Goal: Task Accomplishment & Management: Manage account settings

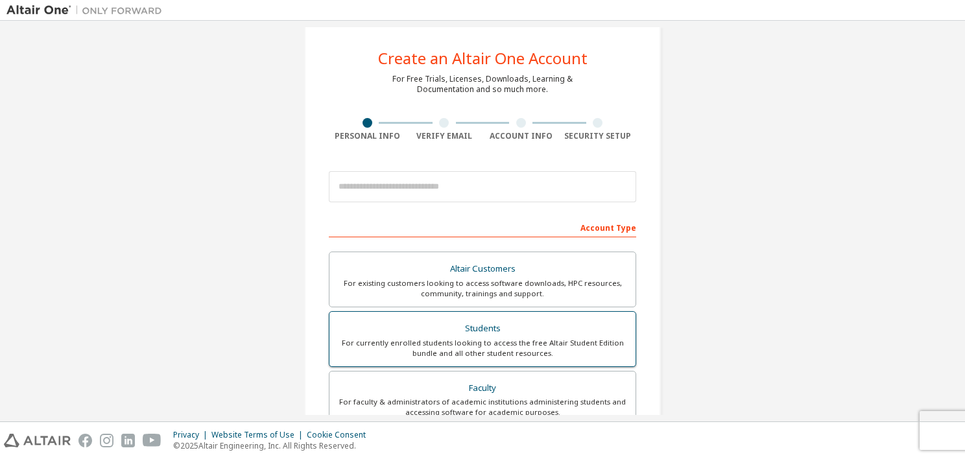
scroll to position [65, 0]
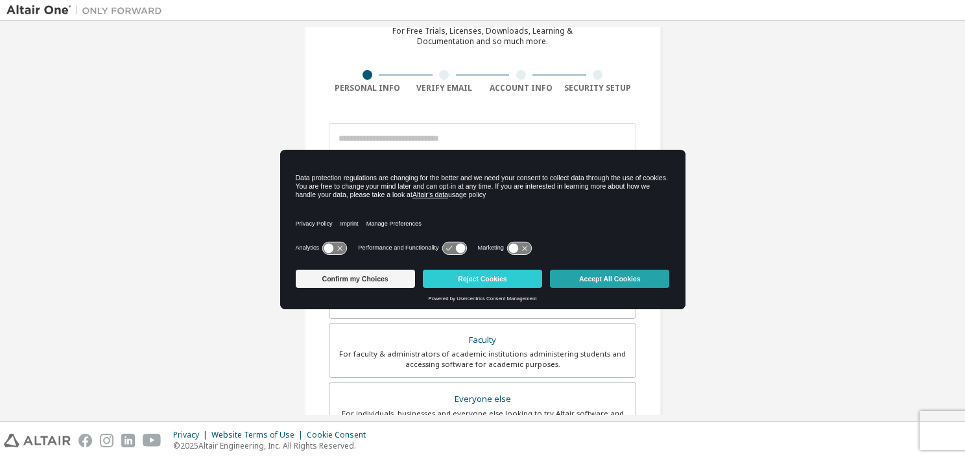
drag, startPoint x: 607, startPoint y: 283, endPoint x: 615, endPoint y: 286, distance: 8.4
click at [615, 285] on button "Accept All Cookies" at bounding box center [609, 279] width 119 height 18
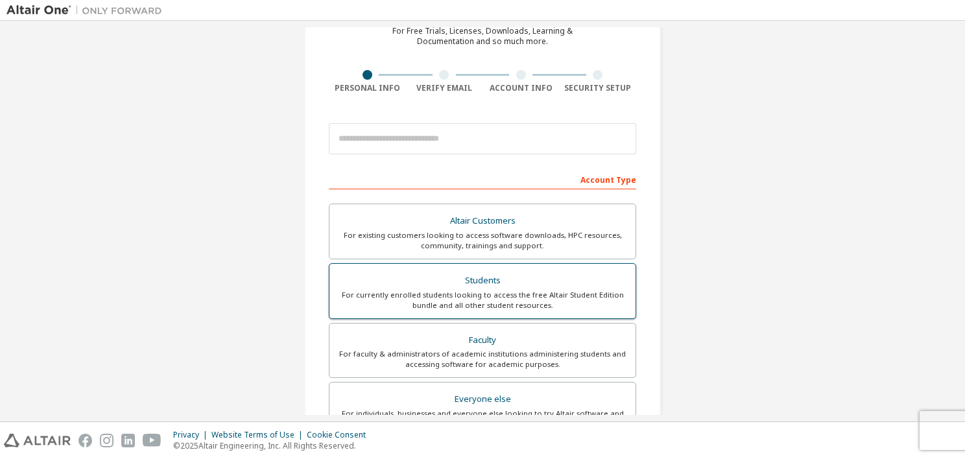
click at [569, 291] on div "For currently enrolled students looking to access the free Altair Student Editi…" at bounding box center [482, 300] width 291 height 21
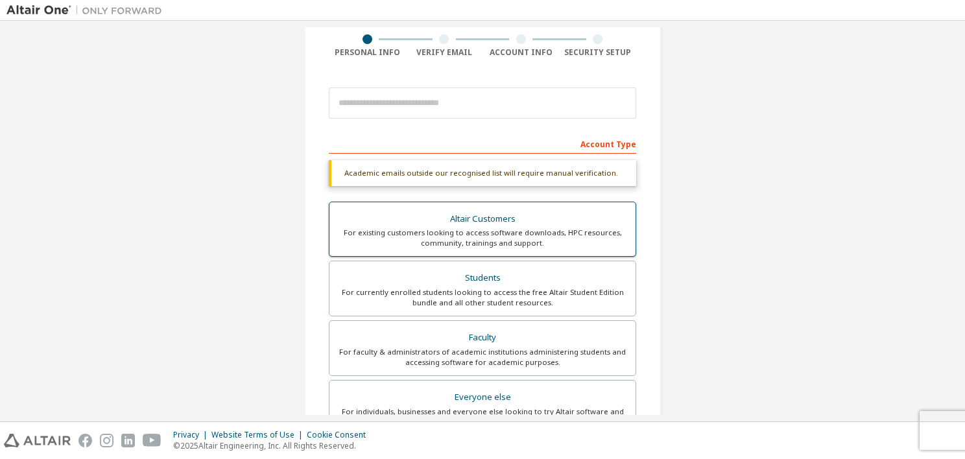
scroll to position [130, 0]
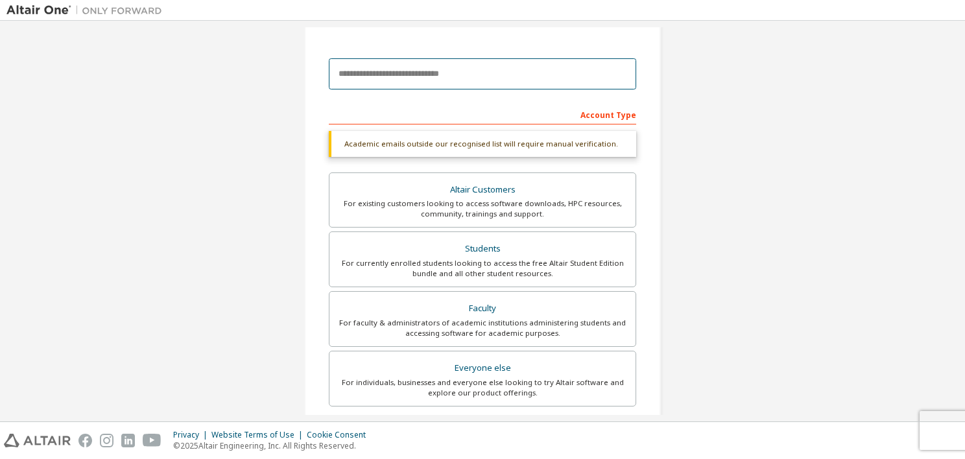
click at [475, 71] on input "email" at bounding box center [483, 73] width 308 height 31
type input "**********"
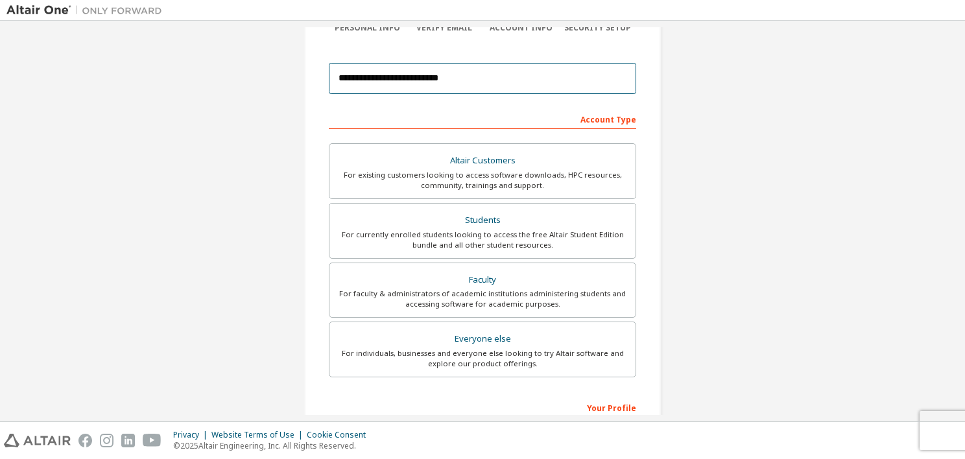
scroll to position [260, 0]
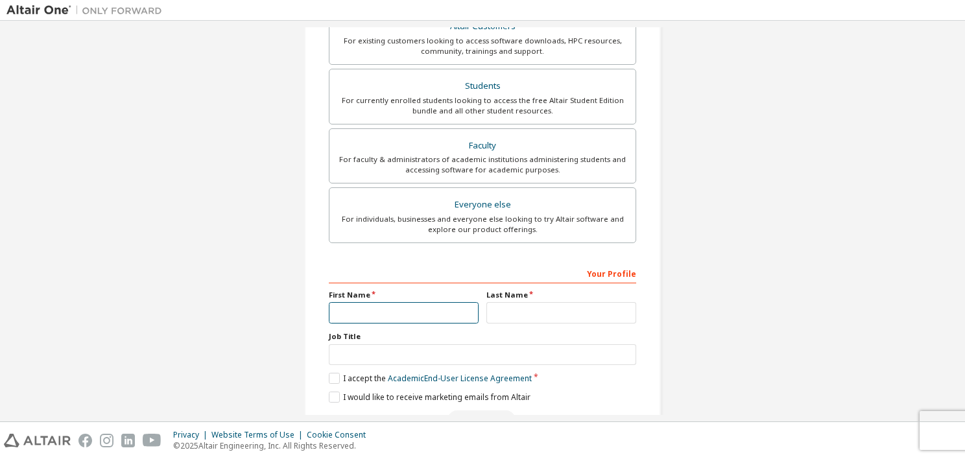
click at [388, 308] on input "text" at bounding box center [404, 312] width 150 height 21
type input "*****"
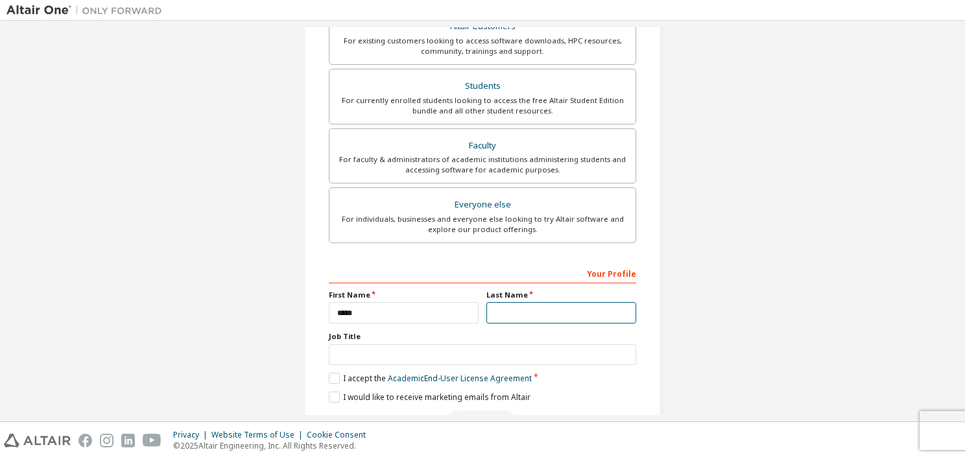
click at [529, 304] on input "text" at bounding box center [562, 312] width 150 height 21
type input "*****"
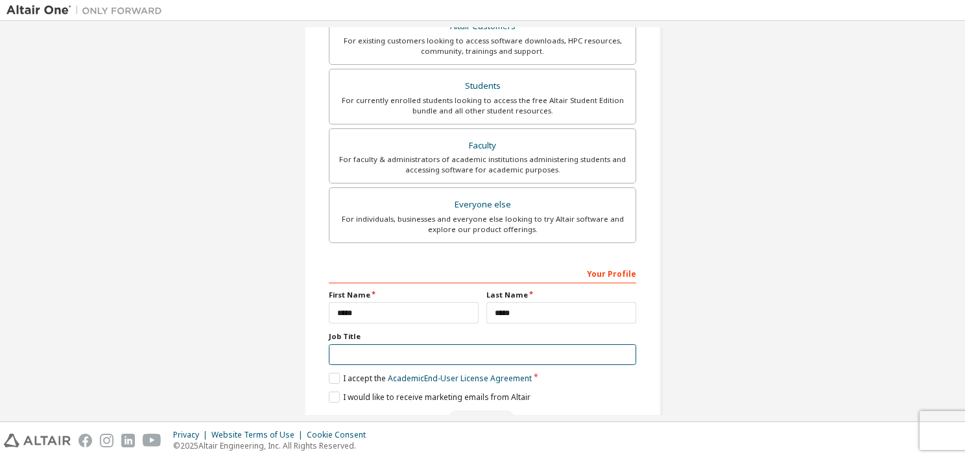
click at [446, 359] on input "text" at bounding box center [483, 355] width 308 height 21
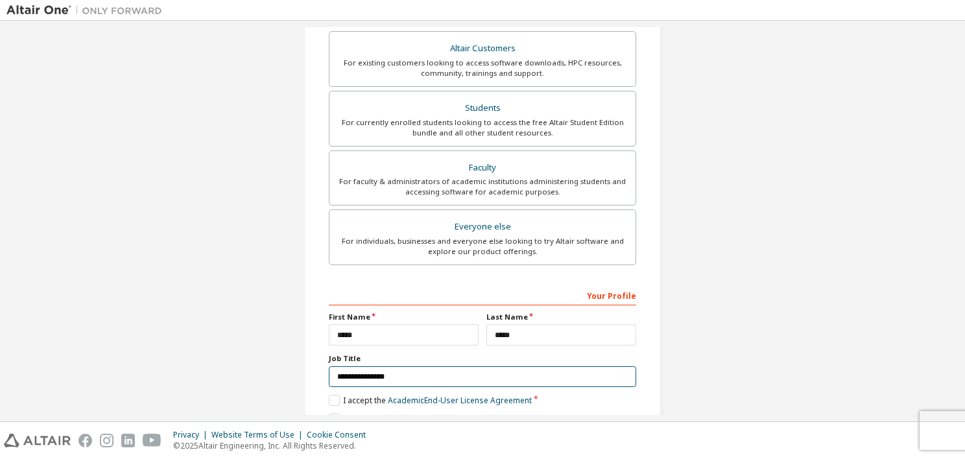
scroll to position [296, 0]
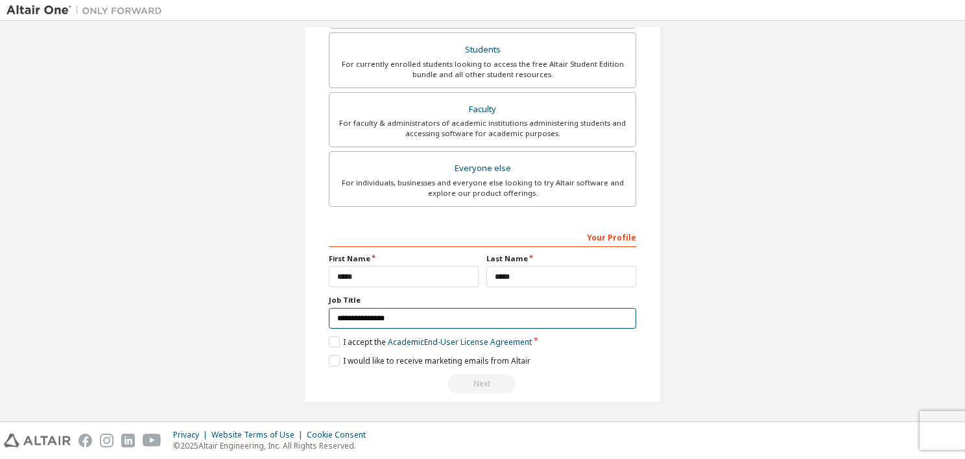
type input "**********"
click at [332, 345] on label "I accept the Academic End-User License Agreement" at bounding box center [430, 342] width 203 height 11
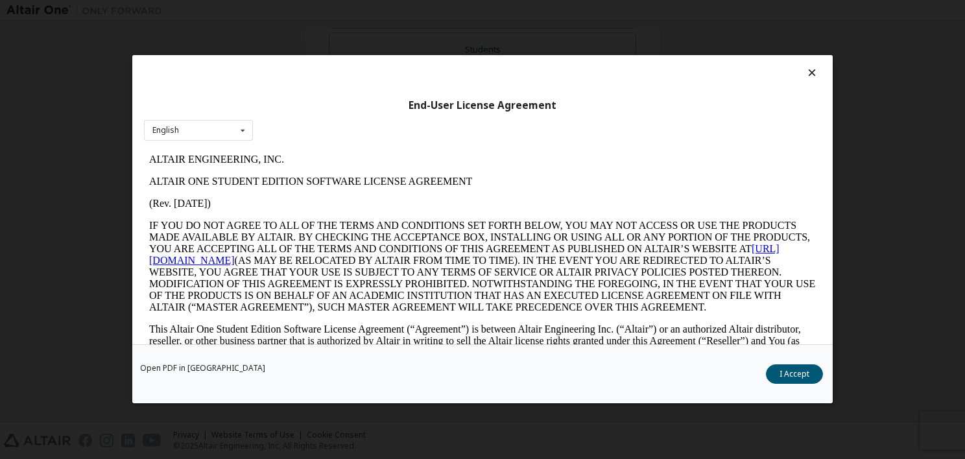
scroll to position [0, 0]
click at [782, 378] on button "I Accept" at bounding box center [794, 374] width 57 height 19
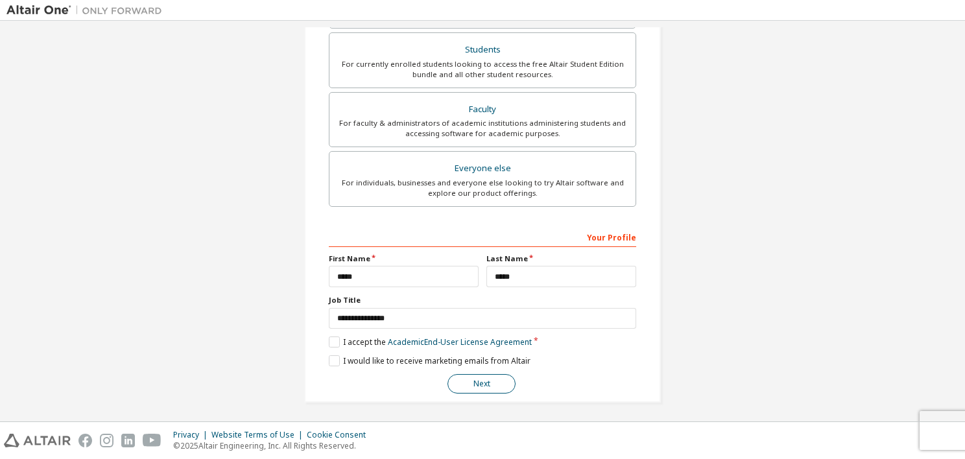
click at [485, 380] on button "Next" at bounding box center [482, 383] width 68 height 19
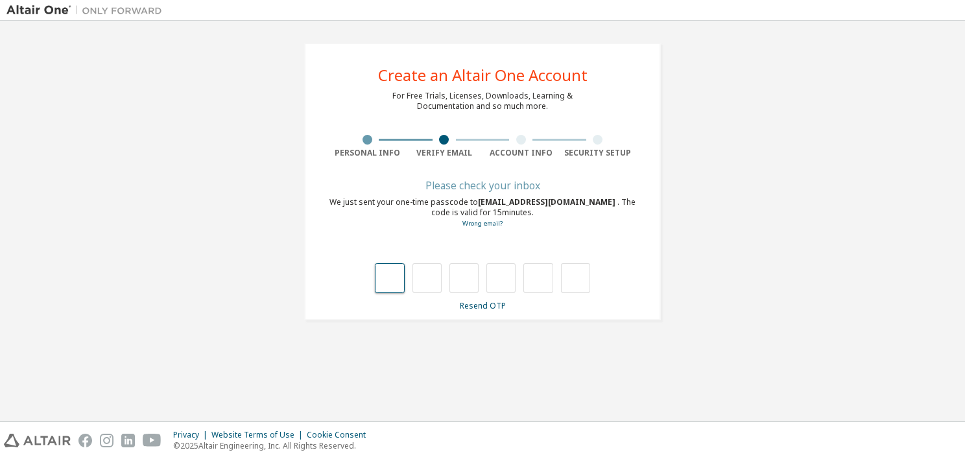
type input "*"
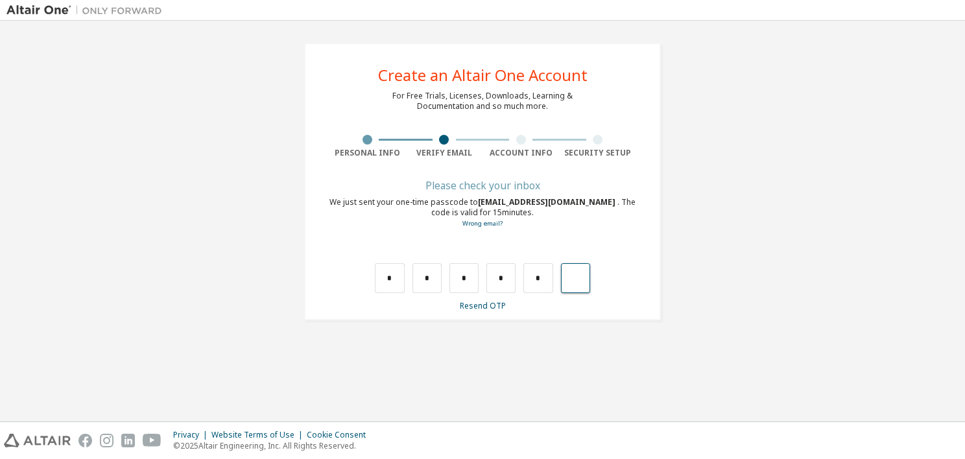
type input "*"
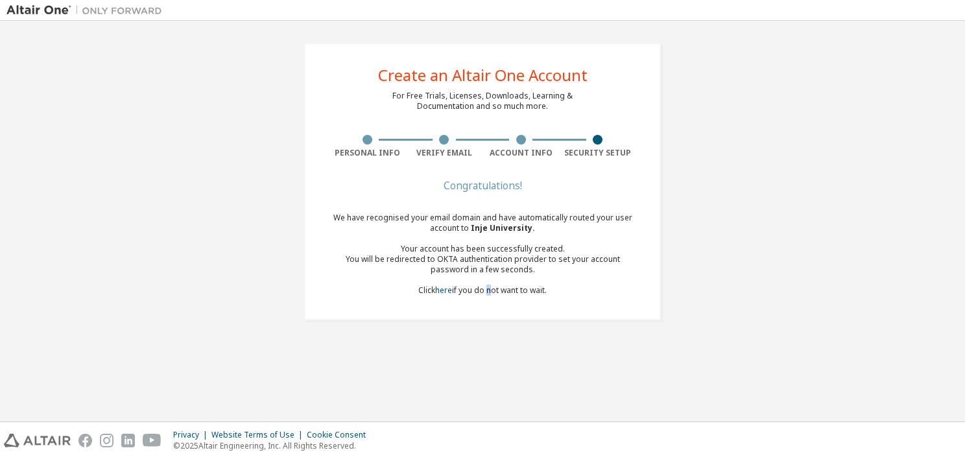
click at [487, 297] on div "Congratulations! We have recognised your email domain and have automatically ro…" at bounding box center [483, 247] width 308 height 130
click at [493, 295] on div "We have recognised your email domain and have automatically routed your user ac…" at bounding box center [483, 254] width 308 height 83
click at [431, 293] on div "We have recognised your email domain and have automatically routed your user ac…" at bounding box center [483, 254] width 308 height 83
click at [444, 293] on link "here" at bounding box center [443, 290] width 17 height 11
click at [606, 282] on div "We have recognised your email domain and have automatically routed your user ac…" at bounding box center [483, 254] width 308 height 83
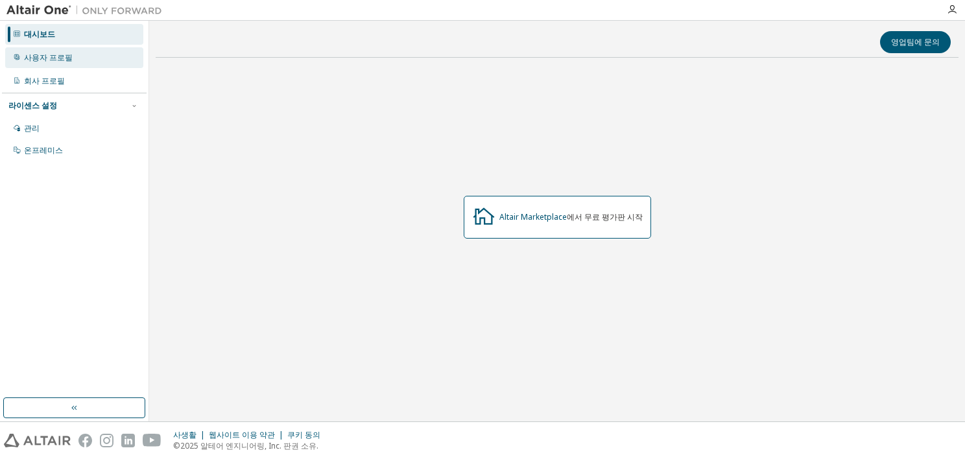
click at [94, 60] on div "사용자 프로필" at bounding box center [74, 57] width 138 height 21
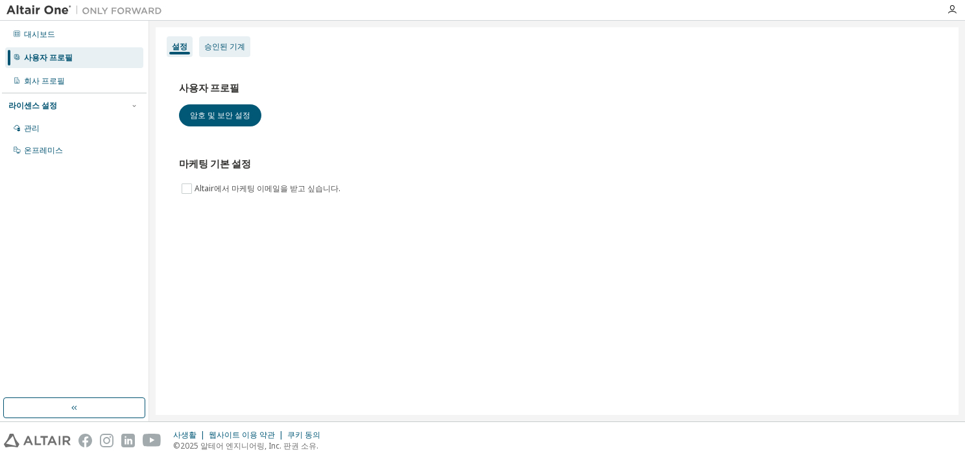
click at [226, 44] on div "승인된 기계" at bounding box center [224, 47] width 41 height 10
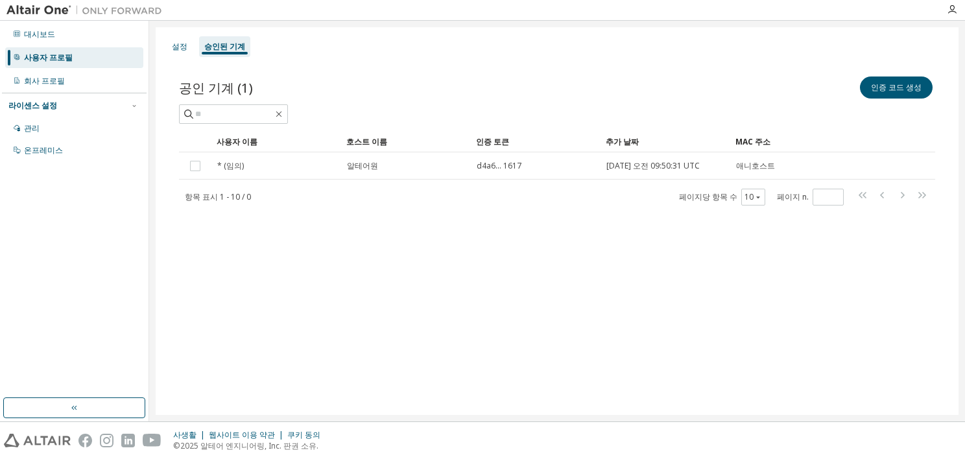
click at [43, 9] on img at bounding box center [87, 10] width 162 height 13
click at [946, 8] on div at bounding box center [952, 10] width 26 height 10
click at [950, 8] on icon "button" at bounding box center [952, 10] width 10 height 10
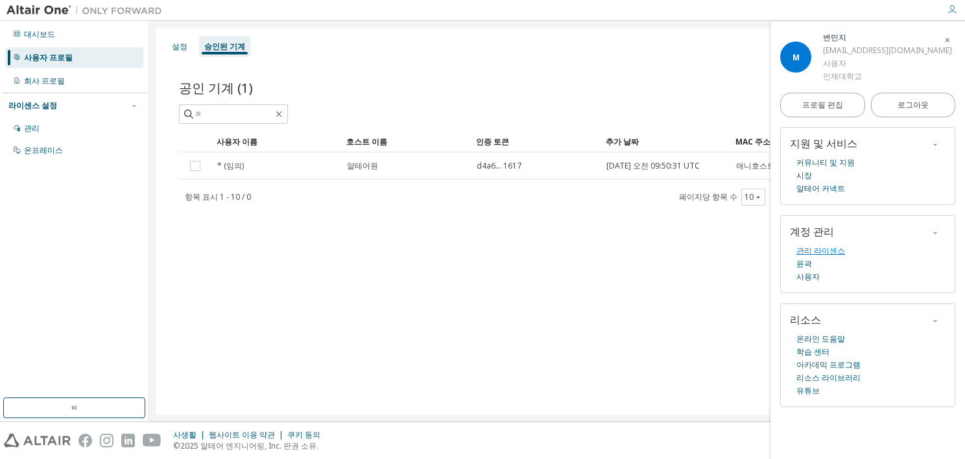
click at [816, 249] on link "관리 라이센스" at bounding box center [821, 251] width 49 height 13
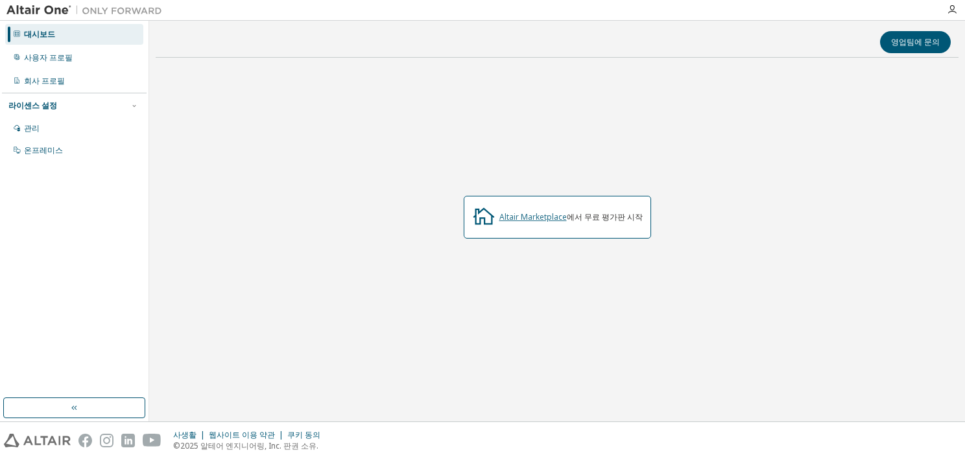
click at [511, 217] on link "Altair Marketplace" at bounding box center [533, 217] width 67 height 11
click at [26, 148] on div "온프레미스" at bounding box center [43, 150] width 39 height 10
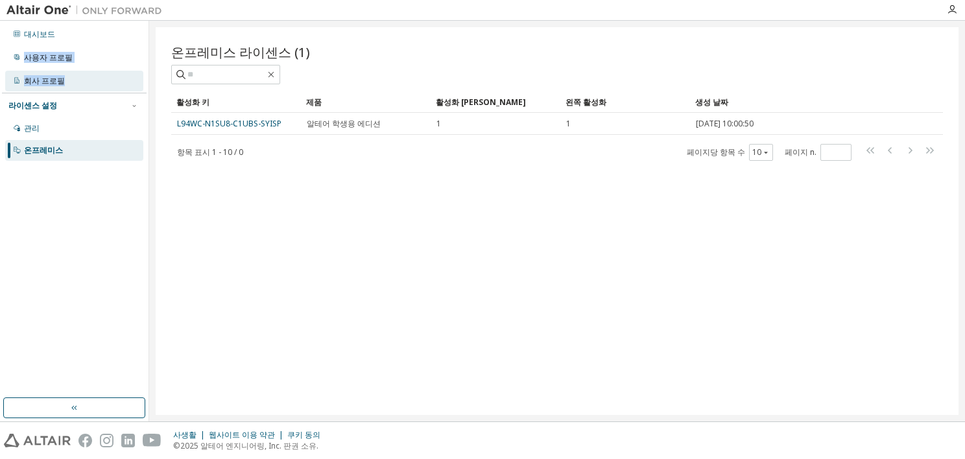
click at [143, 83] on div "대시보드 사용자 프로필 회사 프로필 라이센스 설정 관리 온프레미스" at bounding box center [74, 221] width 149 height 401
drag, startPoint x: 143, startPoint y: 83, endPoint x: 348, endPoint y: 385, distance: 365.7
click at [348, 385] on div "온프레미스 라이센스 (1) Clear Load Save Save As Field Operator Value Select filter Selec…" at bounding box center [557, 221] width 803 height 388
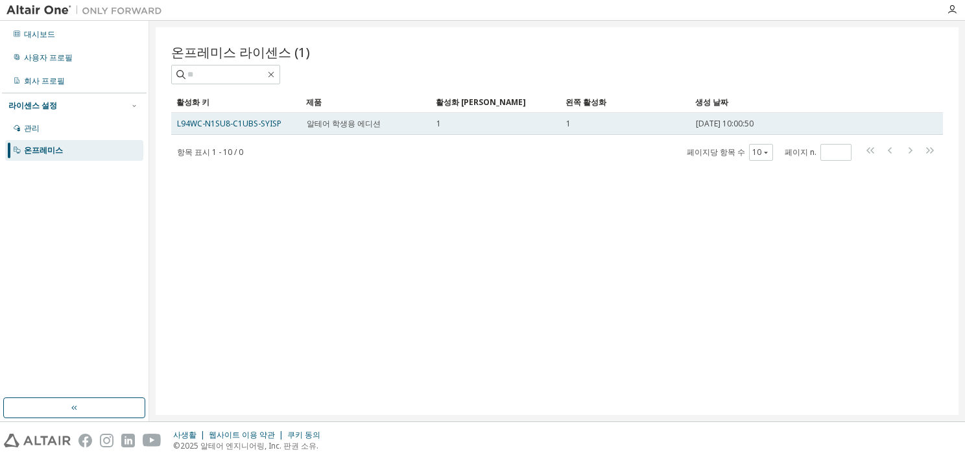
click at [423, 121] on div "알테어 학생용 에디션" at bounding box center [366, 124] width 118 height 10
click at [426, 121] on td "알테어 학생용 에디션" at bounding box center [366, 124] width 130 height 22
click at [331, 125] on span "알테어 학생용 에디션" at bounding box center [344, 124] width 74 height 10
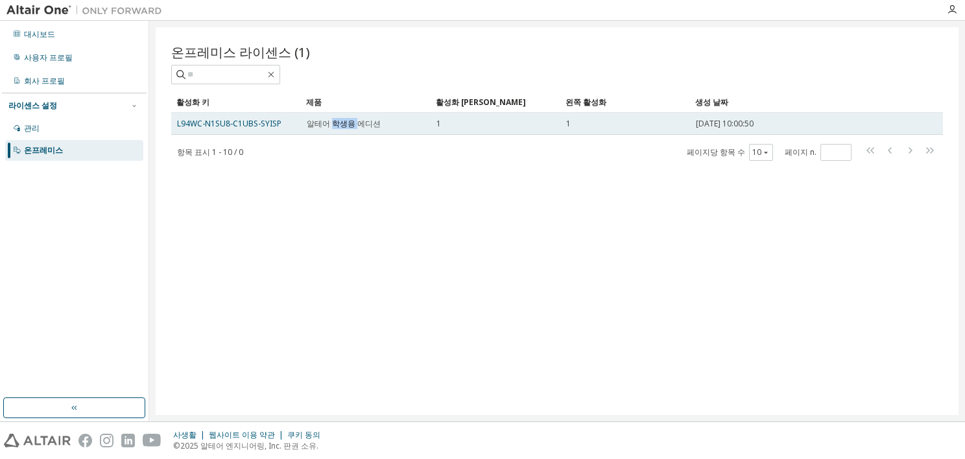
click at [331, 125] on span "알테어 학생용 에디션" at bounding box center [344, 124] width 74 height 10
click at [454, 128] on div "1" at bounding box center [496, 124] width 118 height 10
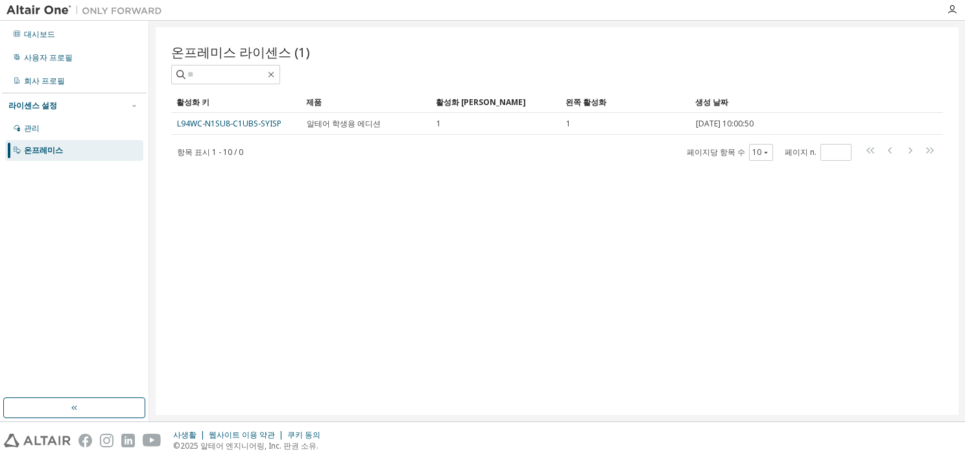
click at [38, 10] on img at bounding box center [87, 10] width 162 height 13
click at [951, 14] on icon "button" at bounding box center [952, 10] width 10 height 10
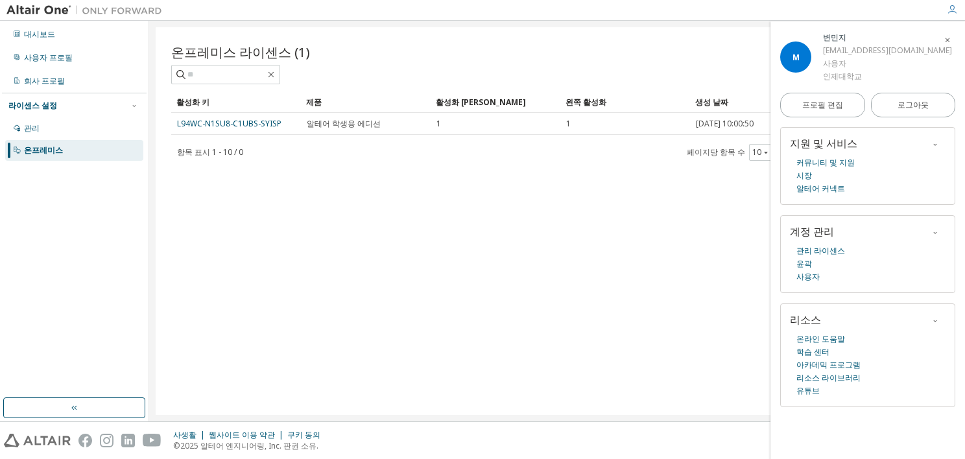
click at [834, 180] on div "커뮤니티 및 지원 시장 알테어 커넥트" at bounding box center [868, 175] width 156 height 39
click at [830, 184] on link "알테어 커넥트" at bounding box center [821, 188] width 49 height 13
click at [738, 187] on div "온프레미스 라이센스 (1) Clear Load Save Save As Field Operator Value Select filter Selec…" at bounding box center [557, 221] width 803 height 388
click at [952, 25] on div "M 변민지 alswl1129@oasis.inje.ac.kr 사용자 인제대학교 프로필 편집 로그아웃 지원 및 서비스 커뮤니티 및 지원 시장 알테…" at bounding box center [868, 240] width 195 height 438
click at [952, 29] on div "M 변민지 alswl1129@oasis.inje.ac.kr 사용자 인제대학교 프로필 편집 로그아웃 지원 및 서비스 커뮤니티 및 지원 시장 알테…" at bounding box center [868, 240] width 195 height 438
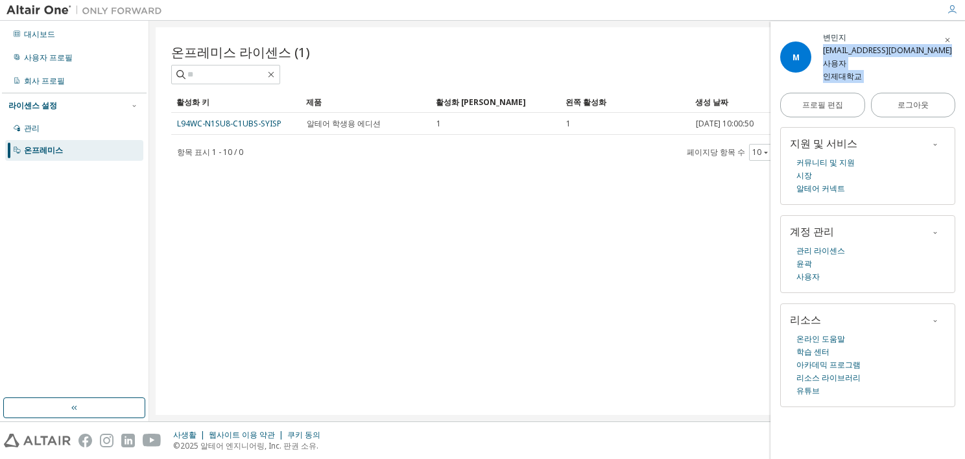
click at [952, 30] on span "button" at bounding box center [947, 39] width 13 height 21
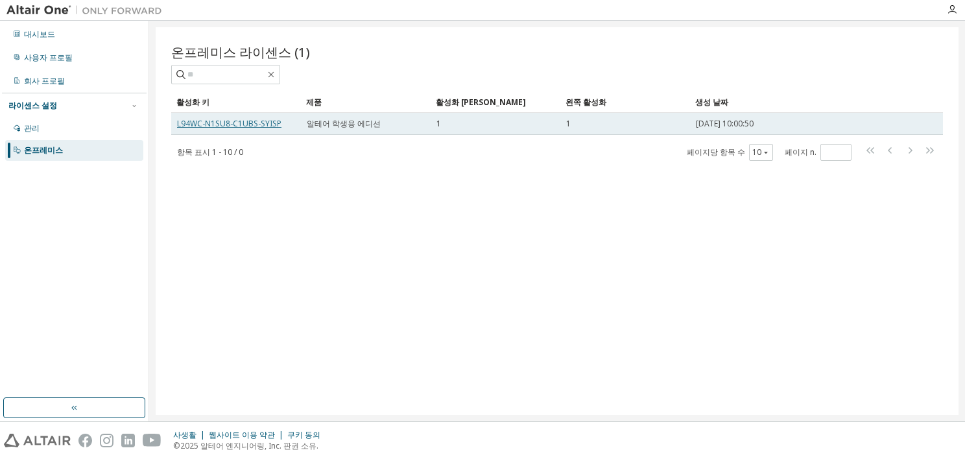
click at [249, 123] on link "L94WC-N1SU8-C1UBS-SYISP" at bounding box center [229, 123] width 104 height 11
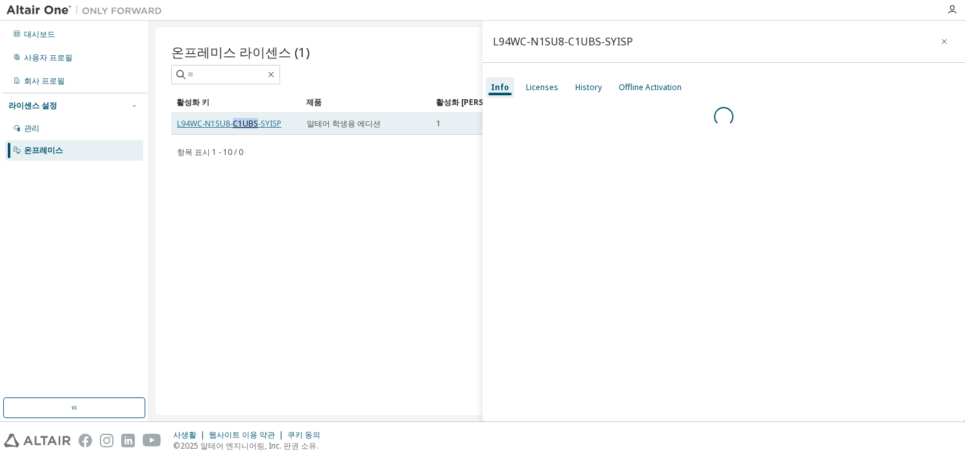
click at [250, 123] on link "L94WC-N1SU8-C1UBS-SYISP" at bounding box center [229, 123] width 104 height 11
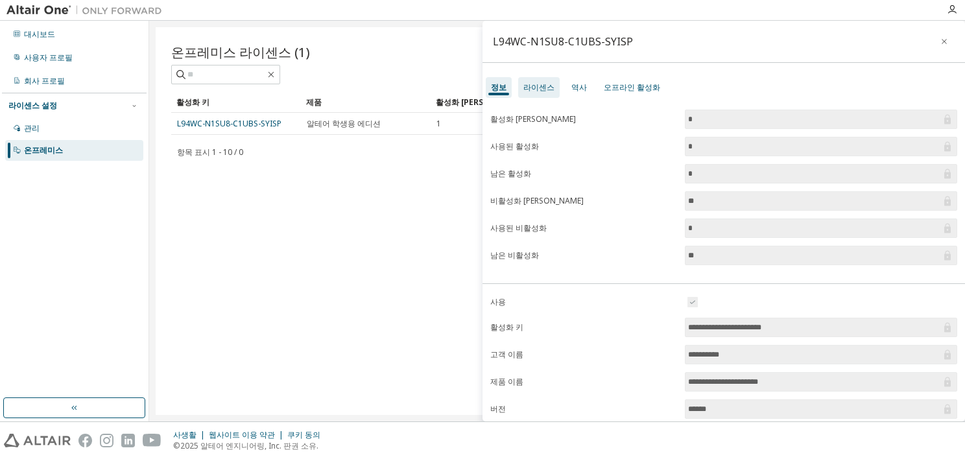
click at [555, 86] on div "라이센스" at bounding box center [539, 87] width 42 height 21
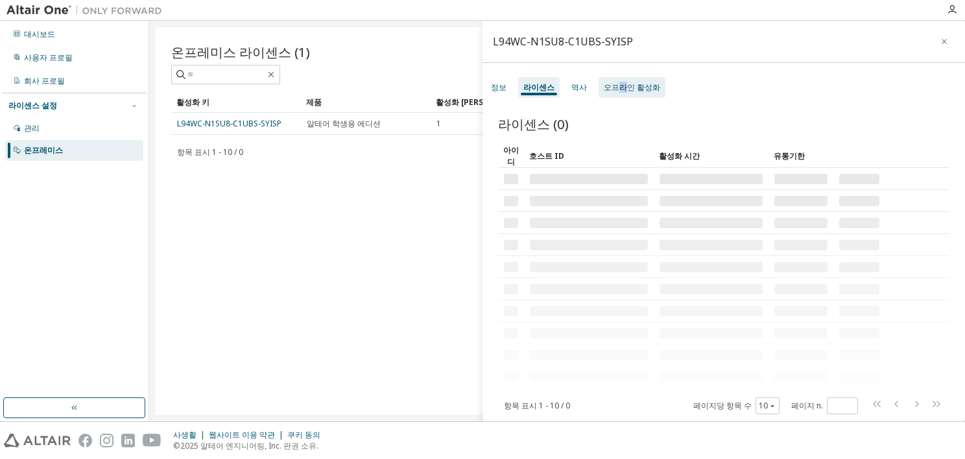
click at [618, 84] on div "오프라인 활성화" at bounding box center [632, 87] width 56 height 10
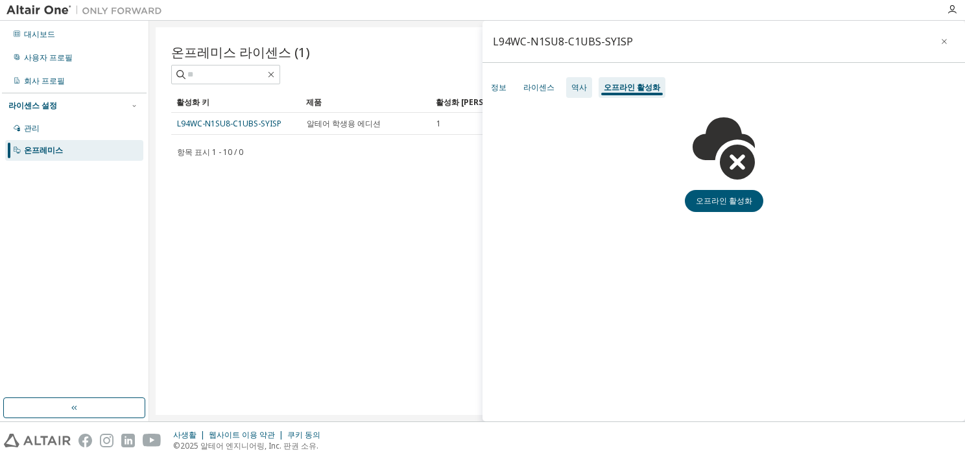
drag, startPoint x: 618, startPoint y: 84, endPoint x: 576, endPoint y: 91, distance: 42.8
click at [576, 91] on div "역사" at bounding box center [580, 87] width 16 height 10
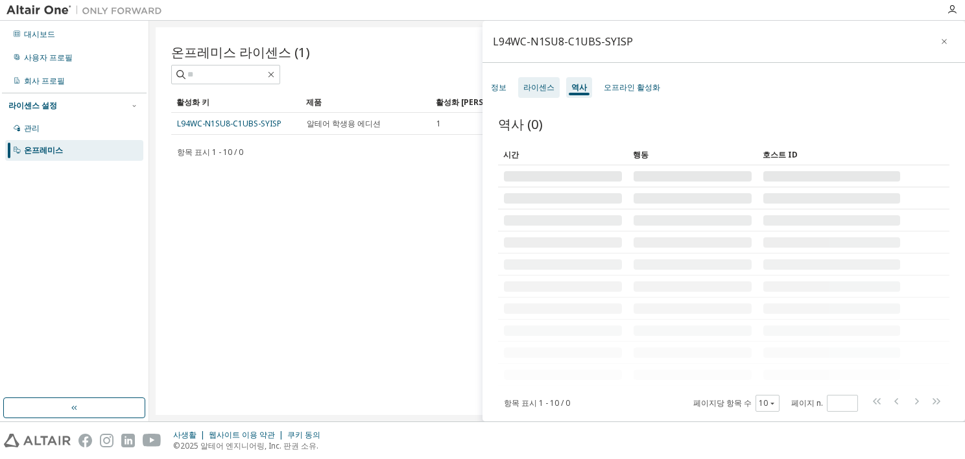
click at [539, 90] on div "라이센스" at bounding box center [539, 87] width 31 height 10
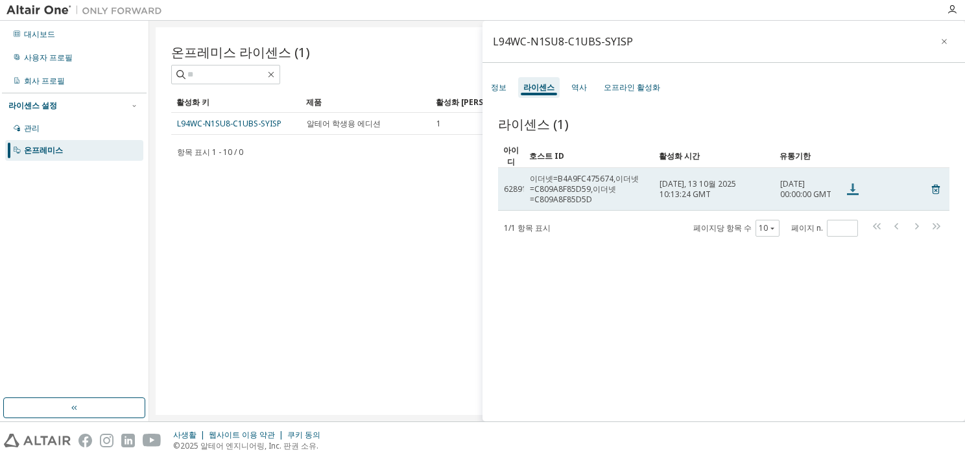
click at [850, 185] on icon at bounding box center [853, 190] width 16 height 16
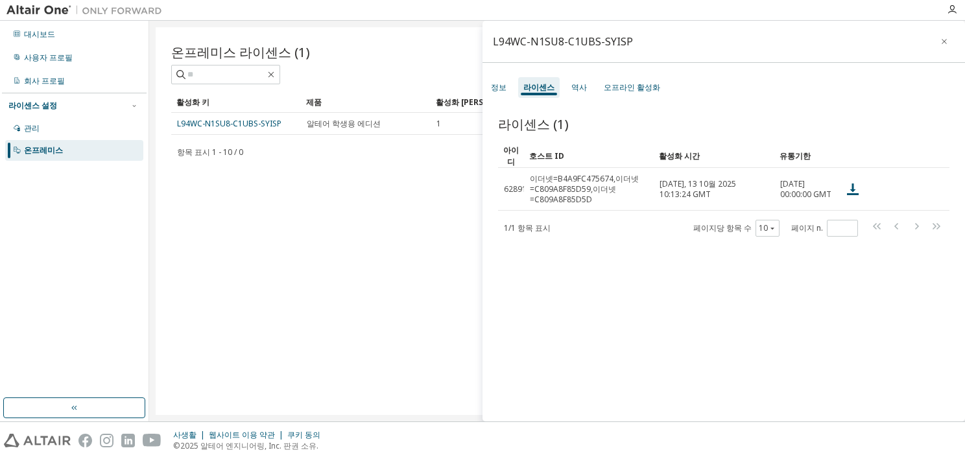
click at [638, 75] on div "L94WC-N1SU8-C1UBS-SYISP 정보 라이센스 역사 오프라인 활성화 라이센스 (1) Clear Load Save Save As Fi…" at bounding box center [724, 221] width 483 height 401
click at [519, 93] on div "라이센스" at bounding box center [539, 87] width 42 height 21
click at [511, 84] on div "정보 라이센스 역사 오프라인 활성화" at bounding box center [724, 87] width 483 height 23
click at [509, 86] on div "정보" at bounding box center [499, 87] width 26 height 21
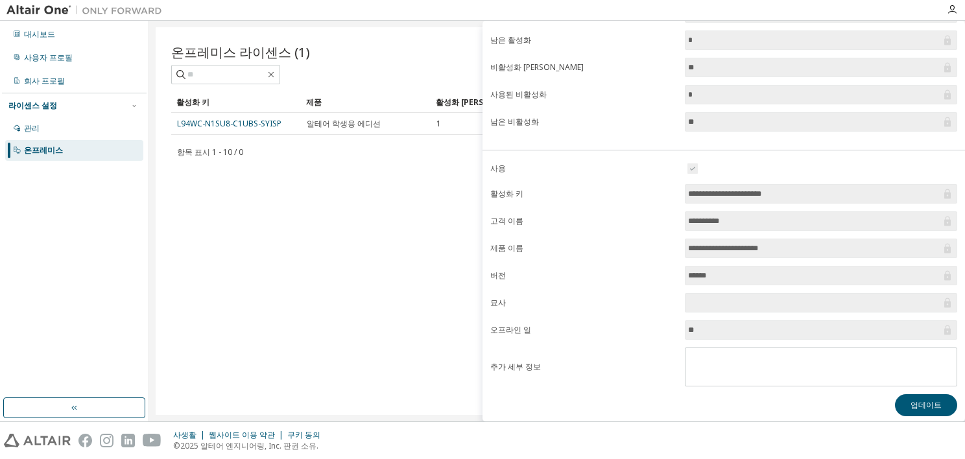
scroll to position [135, 0]
click at [223, 214] on div "온프레미스 라이센스 (1) Clear Load Save Save As Field Operator Value Select filter Selec…" at bounding box center [557, 221] width 803 height 388
click at [25, 5] on img at bounding box center [87, 10] width 162 height 13
click at [929, 400] on button "업데이트" at bounding box center [926, 404] width 62 height 22
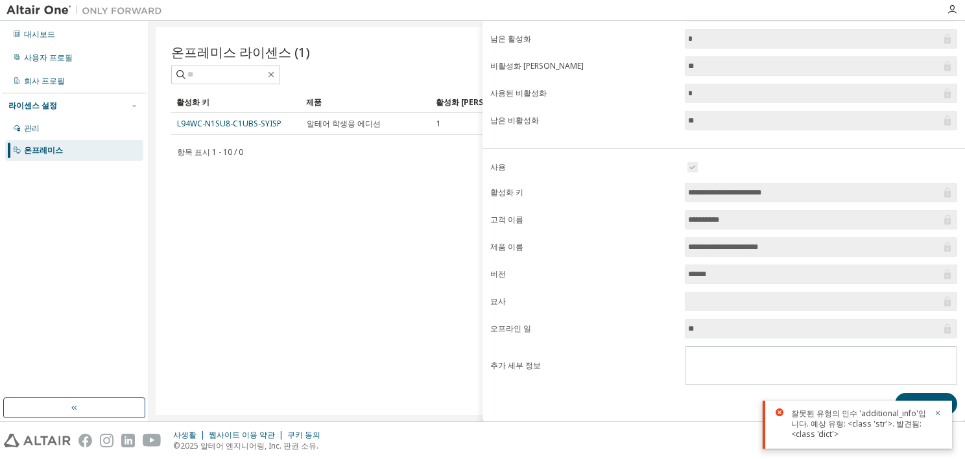
click at [402, 317] on div "온프레미스 라이센스 (1) Clear Load Save Save As Field Operator Value Select filter Selec…" at bounding box center [557, 221] width 803 height 388
click at [64, 13] on img at bounding box center [87, 10] width 162 height 13
click at [954, 12] on icon "button" at bounding box center [952, 10] width 10 height 10
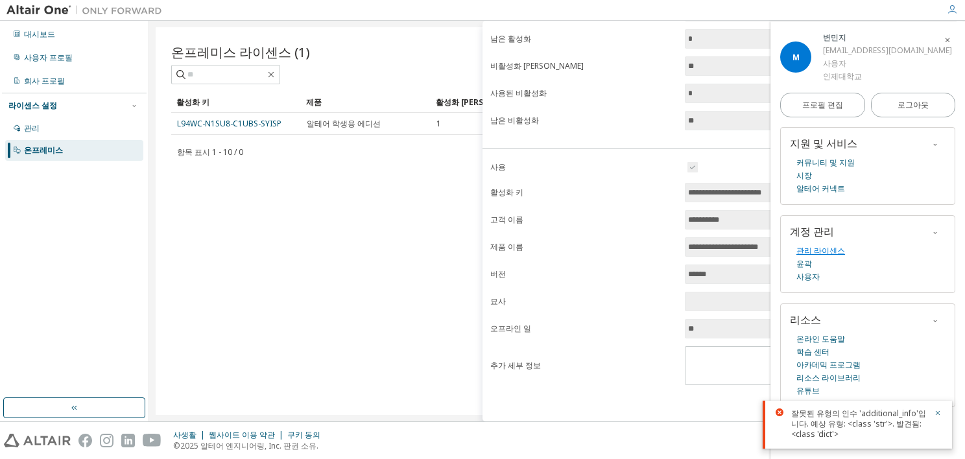
click at [809, 254] on link "관리 라이센스" at bounding box center [821, 251] width 49 height 13
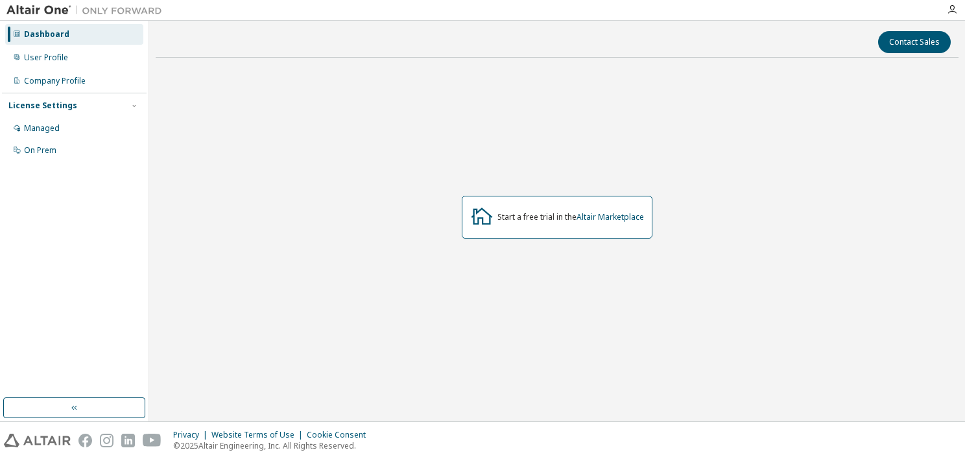
click at [531, 219] on div "Start a free trial in the Altair Marketplace" at bounding box center [571, 217] width 147 height 10
click at [619, 220] on link "Altair Marketplace" at bounding box center [610, 217] width 67 height 11
click at [624, 216] on link "Altair Marketplace" at bounding box center [610, 217] width 67 height 11
click at [52, 152] on div "온프레미스" at bounding box center [43, 150] width 39 height 10
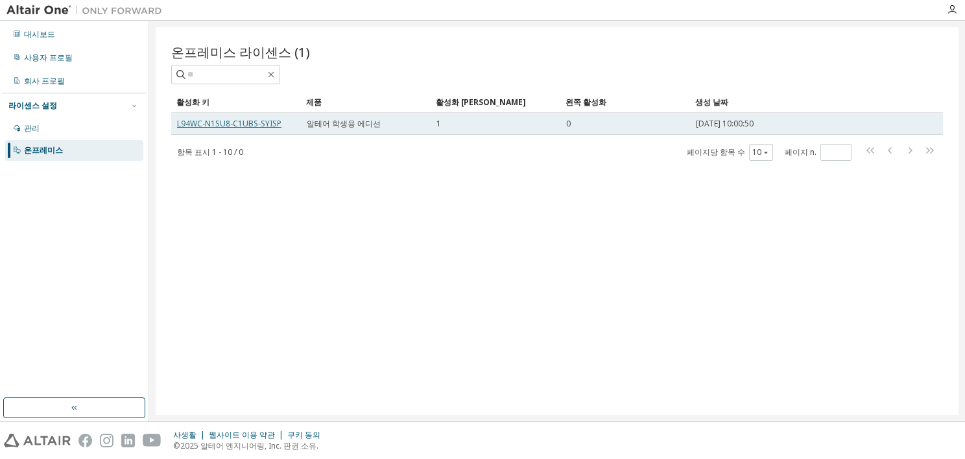
click at [274, 121] on link "L94WC-N1SU8-C1UBS-SYISP" at bounding box center [229, 123] width 104 height 11
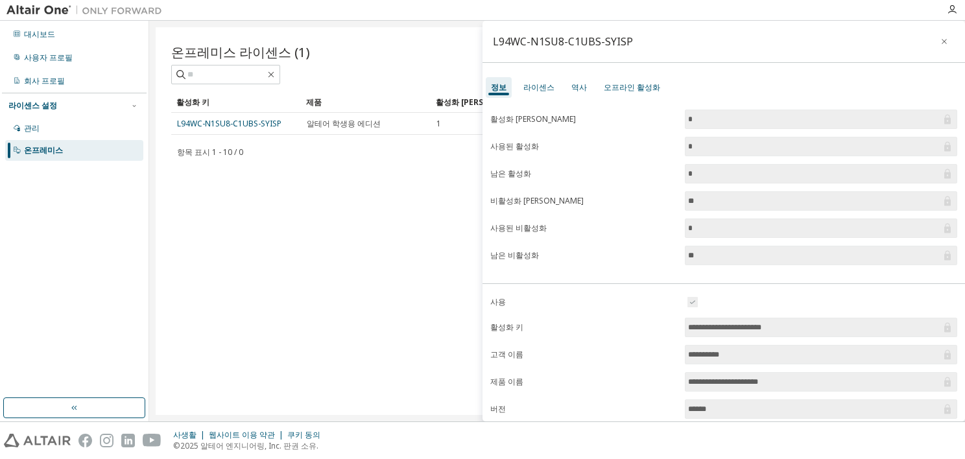
click at [771, 328] on input "**********" at bounding box center [814, 327] width 253 height 13
click at [787, 325] on input "**********" at bounding box center [814, 327] width 253 height 13
drag, startPoint x: 787, startPoint y: 325, endPoint x: 659, endPoint y: 340, distance: 129.3
click at [659, 340] on form "**********" at bounding box center [724, 408] width 467 height 226
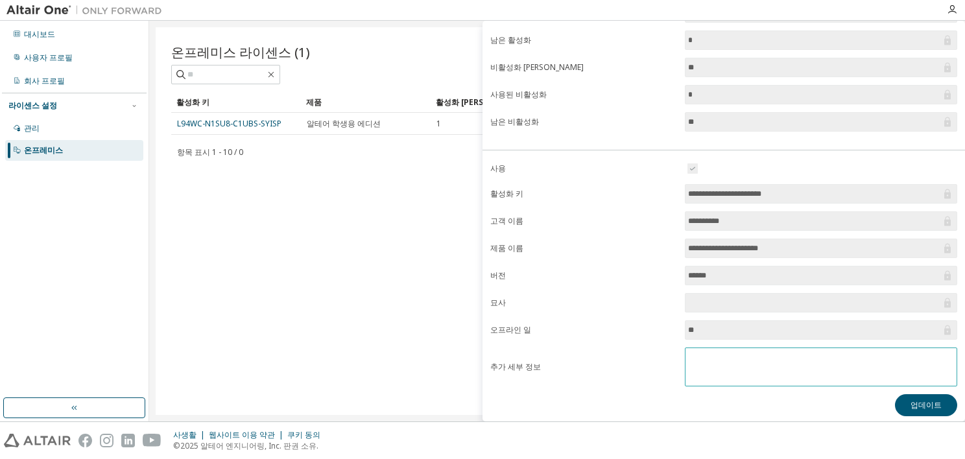
scroll to position [135, 0]
click at [903, 396] on button "업데이트" at bounding box center [926, 404] width 62 height 22
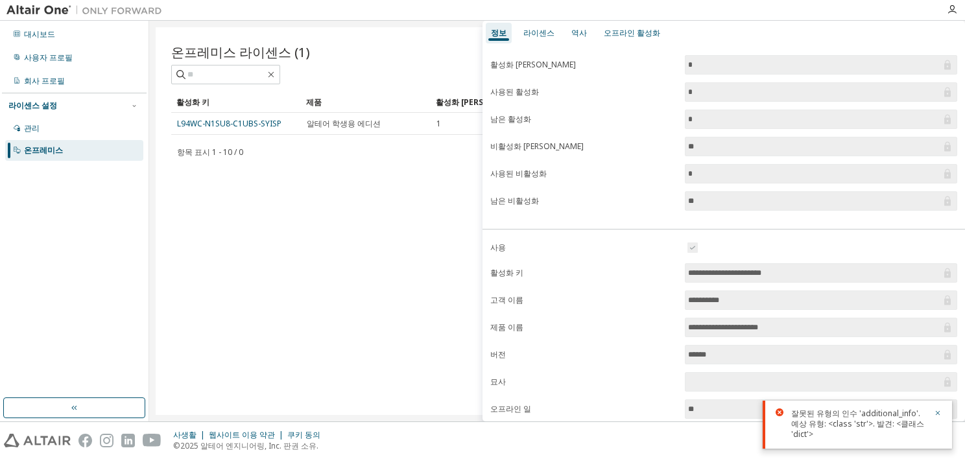
scroll to position [0, 0]
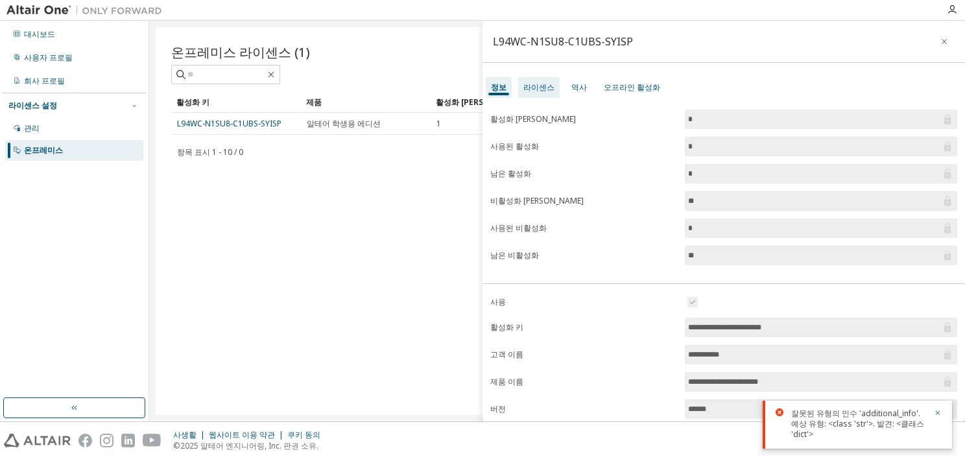
click at [546, 91] on div "라이센스" at bounding box center [539, 87] width 31 height 10
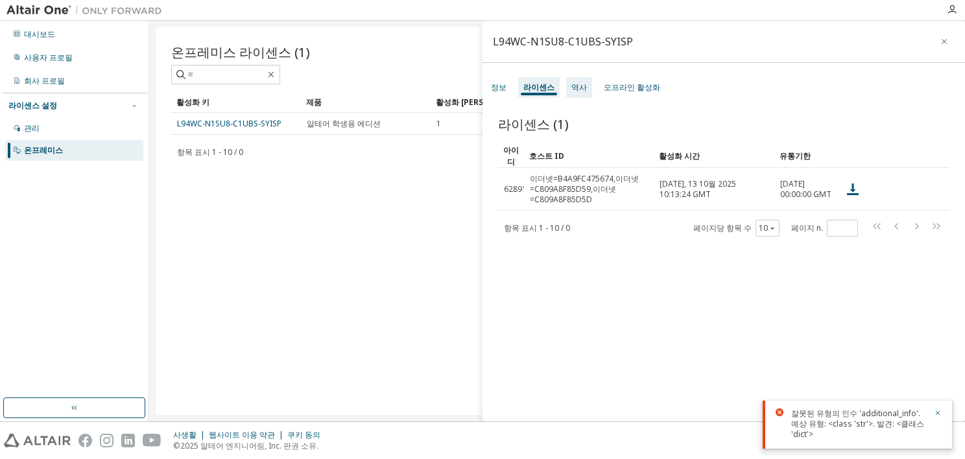
click at [579, 88] on div "역사" at bounding box center [580, 87] width 16 height 10
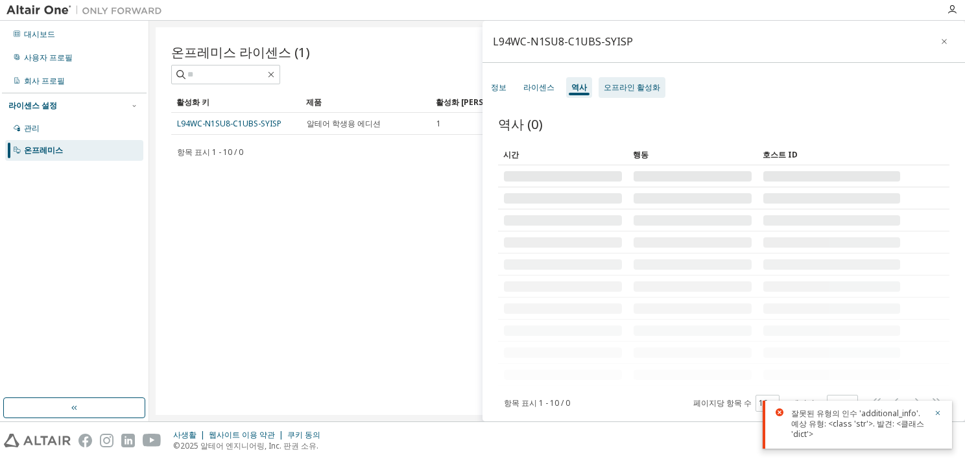
click at [638, 85] on div "오프라인 활성화" at bounding box center [632, 87] width 56 height 10
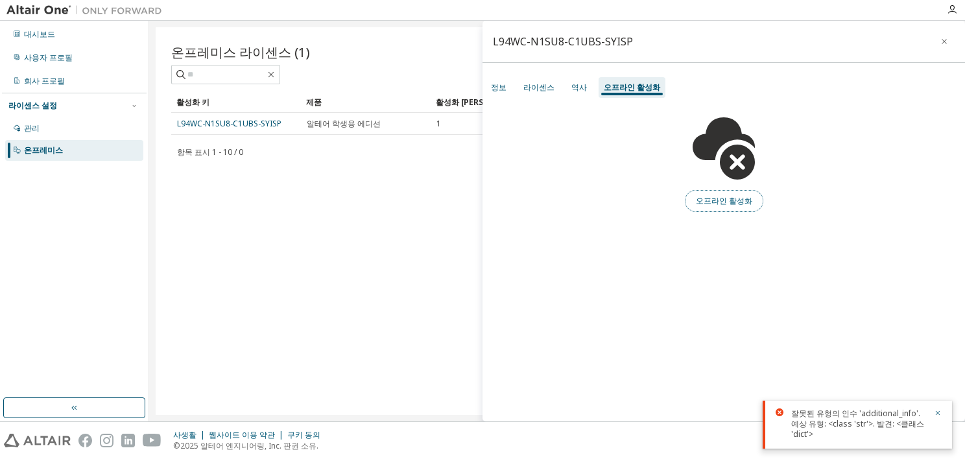
click at [718, 196] on button "오프라인 활성화" at bounding box center [724, 201] width 79 height 22
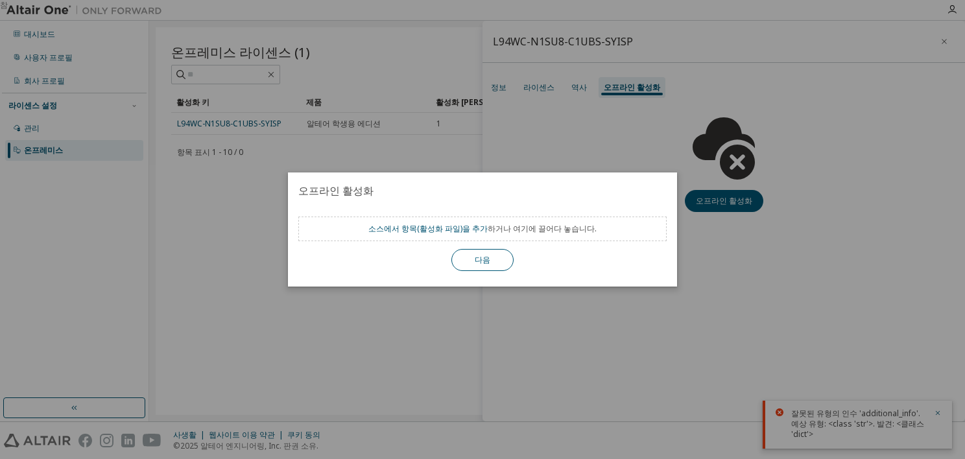
click at [485, 266] on button "다음" at bounding box center [483, 260] width 62 height 22
click at [502, 246] on div "소스에서 항목(활성화 파일)을 추가 하거나 여기에 끌어다 놓습니다. 다음" at bounding box center [482, 244] width 369 height 55
click at [498, 254] on button "다음" at bounding box center [483, 260] width 62 height 22
click at [487, 274] on div "소스에서 항목(활성화 파일)을 추가 하거나 여기에 끌어다 놓습니다. 다음" at bounding box center [482, 248] width 389 height 78
click at [482, 265] on button "다음" at bounding box center [483, 260] width 62 height 22
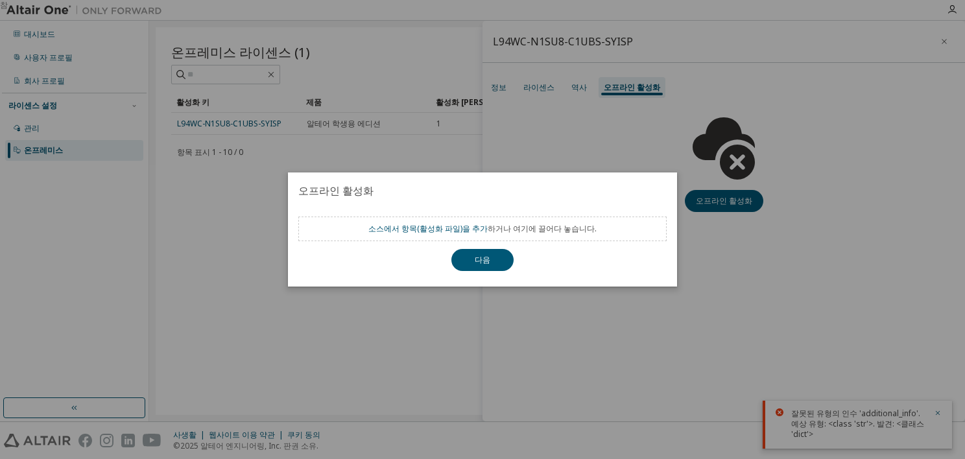
click at [488, 231] on div "소스에서 항목(활성화 파일)을 추가 하거나 여기에 끌어다 놓습니다." at bounding box center [483, 229] width 228 height 10
click at [510, 221] on div "소스에서 항목(활성화 파일)을 추가 하거나 여기에 끌어다 놓습니다." at bounding box center [482, 229] width 369 height 25
click at [812, 219] on div "참" at bounding box center [482, 229] width 965 height 459
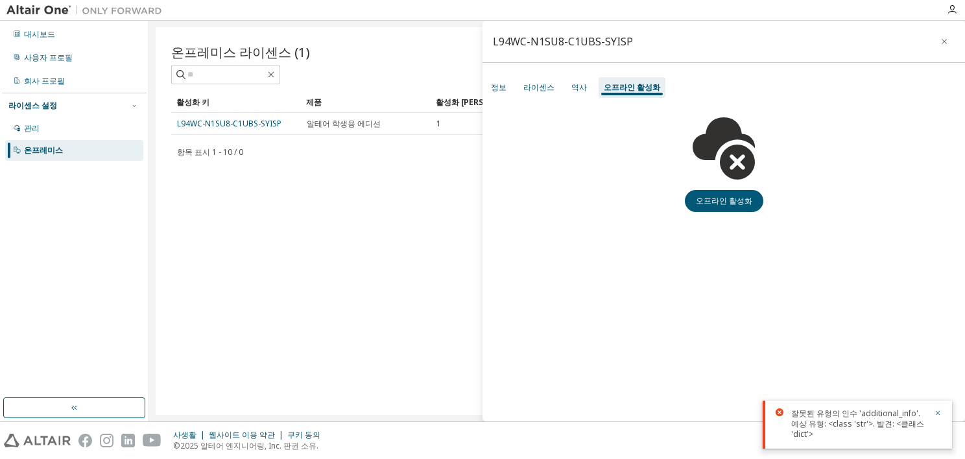
click at [559, 88] on div "정보 라이센스 역사 오프라인 활성화" at bounding box center [724, 87] width 483 height 23
click at [568, 86] on div "역사" at bounding box center [579, 87] width 26 height 21
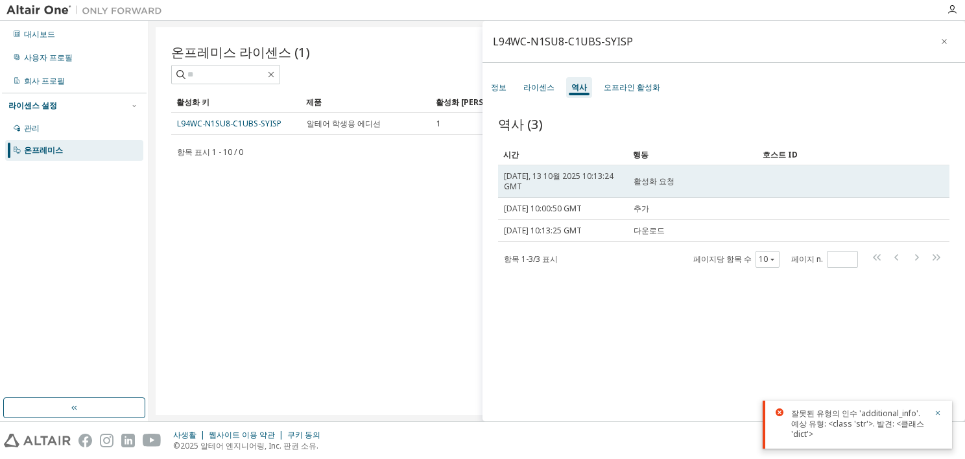
click at [683, 182] on div "활성화 요청" at bounding box center [693, 181] width 118 height 10
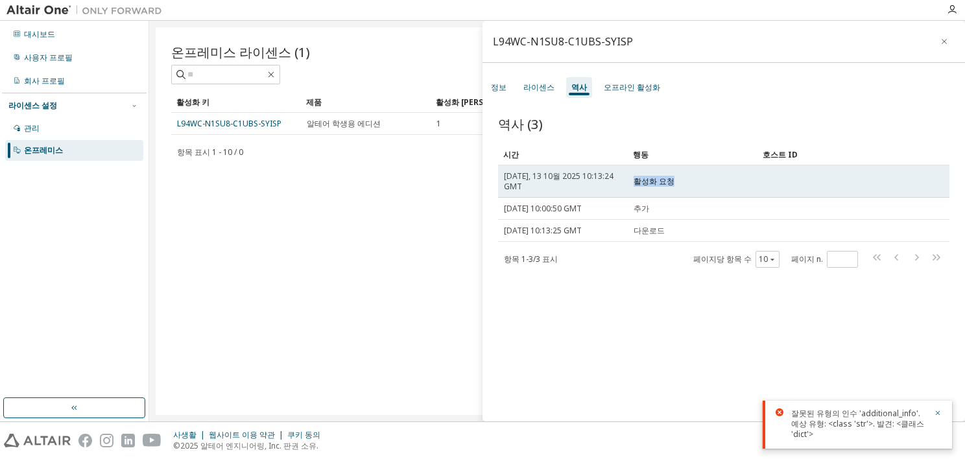
click at [683, 182] on div "활성화 요청" at bounding box center [693, 181] width 118 height 10
drag, startPoint x: 683, startPoint y: 182, endPoint x: 560, endPoint y: 195, distance: 123.3
click at [560, 195] on td "월요일, 13 10월 2025 10:13:24 GMT" at bounding box center [563, 181] width 130 height 32
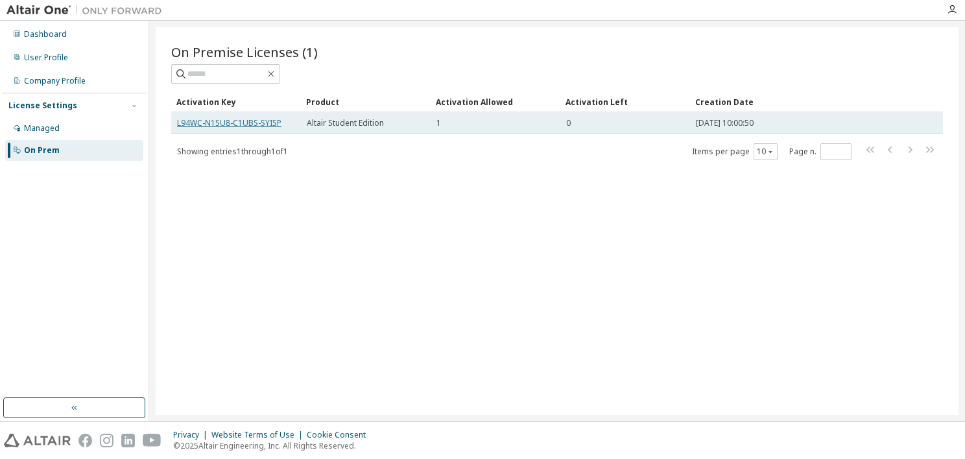
click at [250, 122] on link "L94WC-N1SU8-C1UBS-SYISP" at bounding box center [229, 122] width 104 height 11
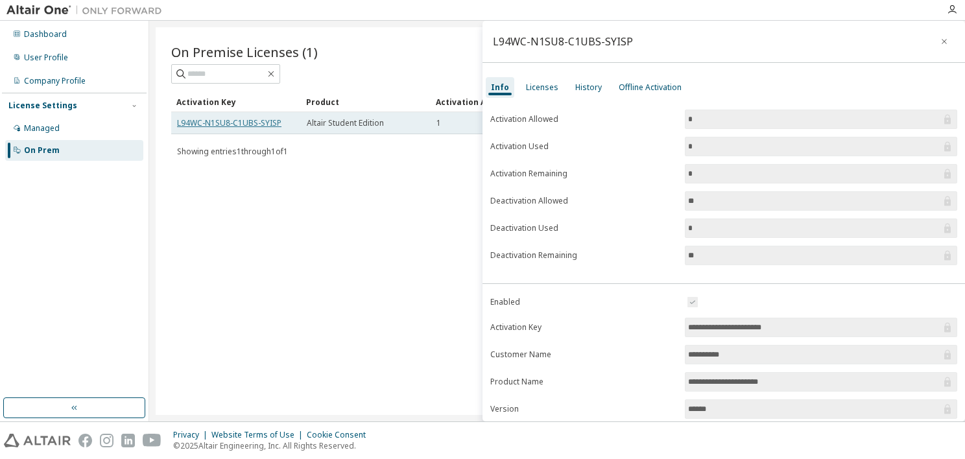
drag, startPoint x: 216, startPoint y: 127, endPoint x: 220, endPoint y: 119, distance: 9.3
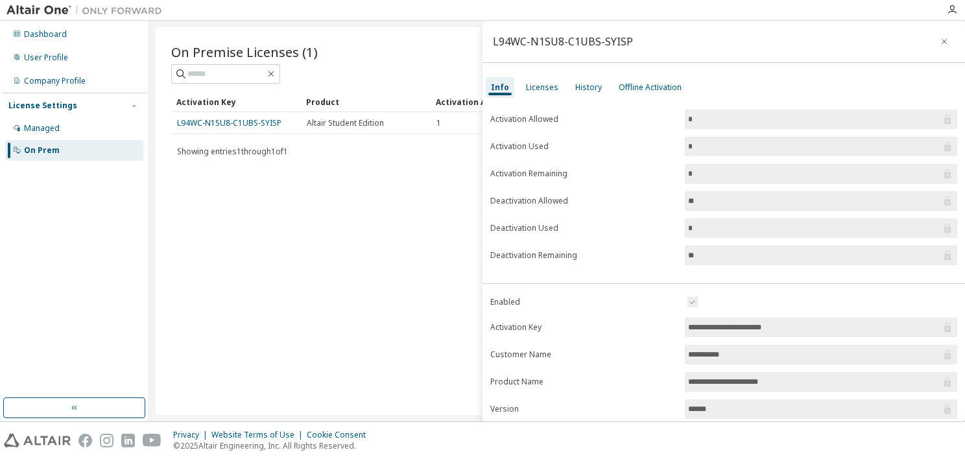
drag, startPoint x: 220, startPoint y: 119, endPoint x: 179, endPoint y: 201, distance: 92.0
click at [176, 227] on div "On Premise Licenses (1) Clear Load Save Save As Field Operator Value Select fil…" at bounding box center [557, 221] width 803 height 388
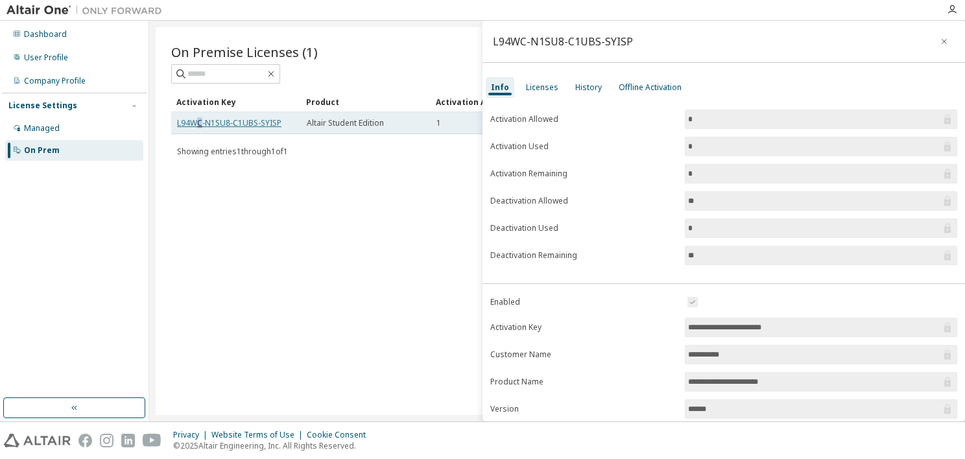
click at [201, 122] on link "L94WC-N1SU8-C1UBS-SYISP" at bounding box center [229, 122] width 104 height 11
copy link "C"
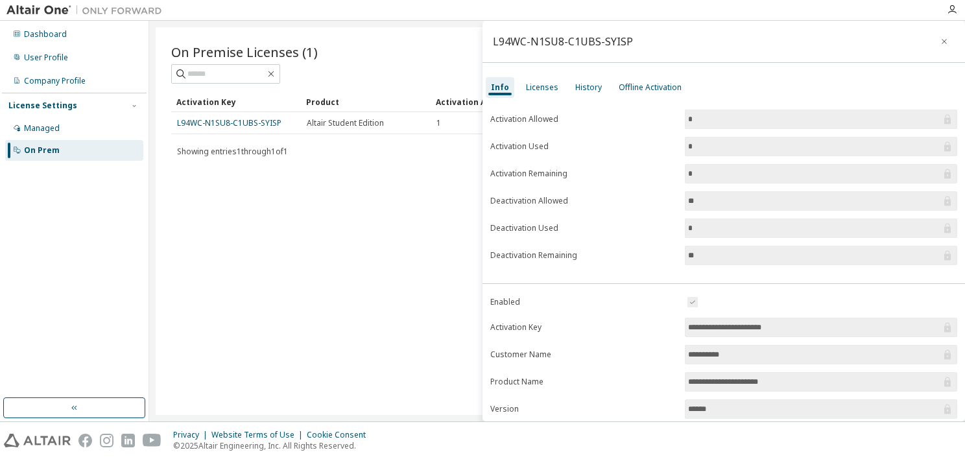
drag, startPoint x: 295, startPoint y: 158, endPoint x: 310, endPoint y: 149, distance: 18.4
click at [296, 158] on div "Showing entries 1 through 1 of 1 Items per page 10 Page n. *" at bounding box center [557, 151] width 772 height 19
click at [534, 92] on div "Licenses" at bounding box center [542, 87] width 43 height 21
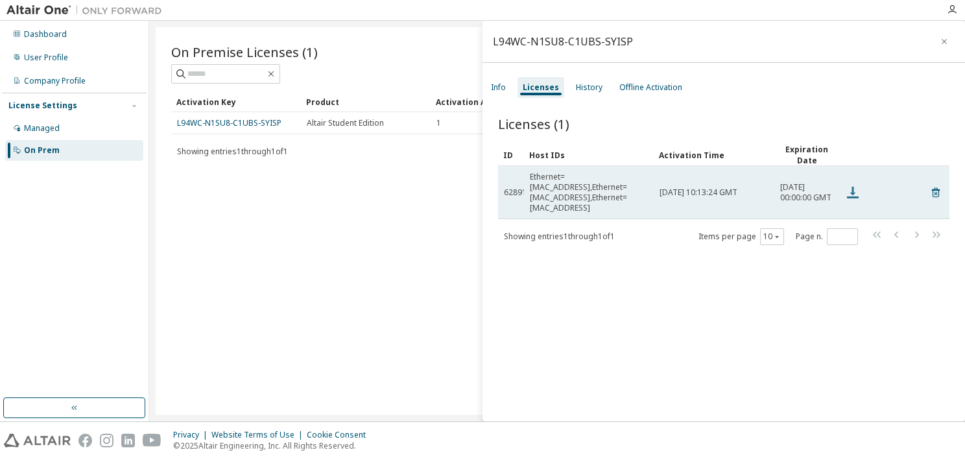
click at [849, 187] on icon at bounding box center [853, 193] width 16 height 16
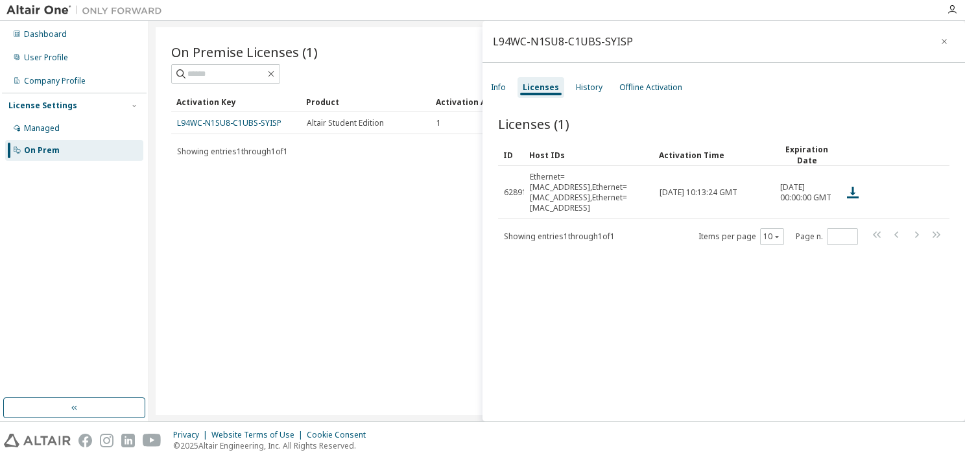
click at [850, 154] on div at bounding box center [866, 155] width 42 height 21
